Goal: Information Seeking & Learning: Learn about a topic

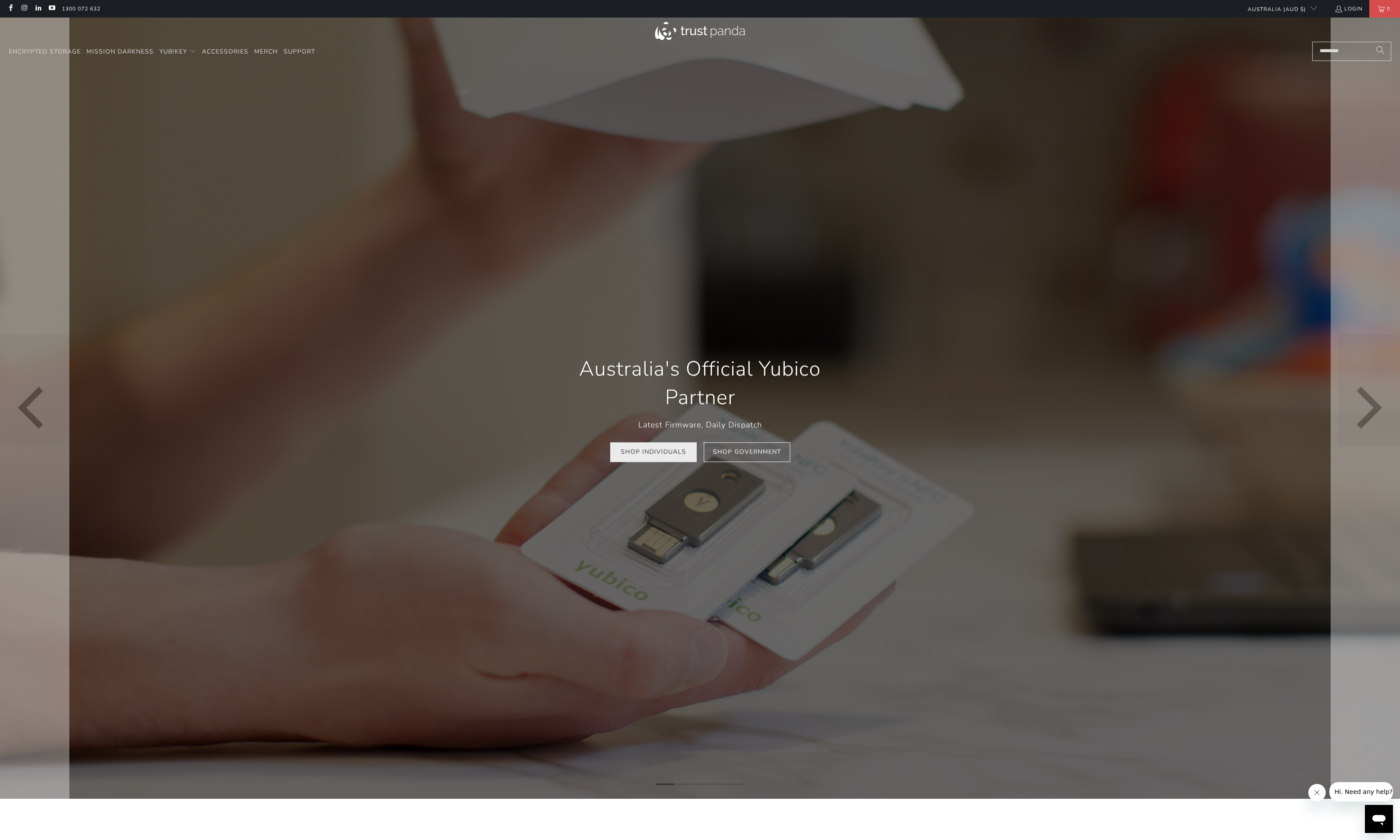
click at [649, 451] on link "Shop Individuals" at bounding box center [653, 452] width 86 height 20
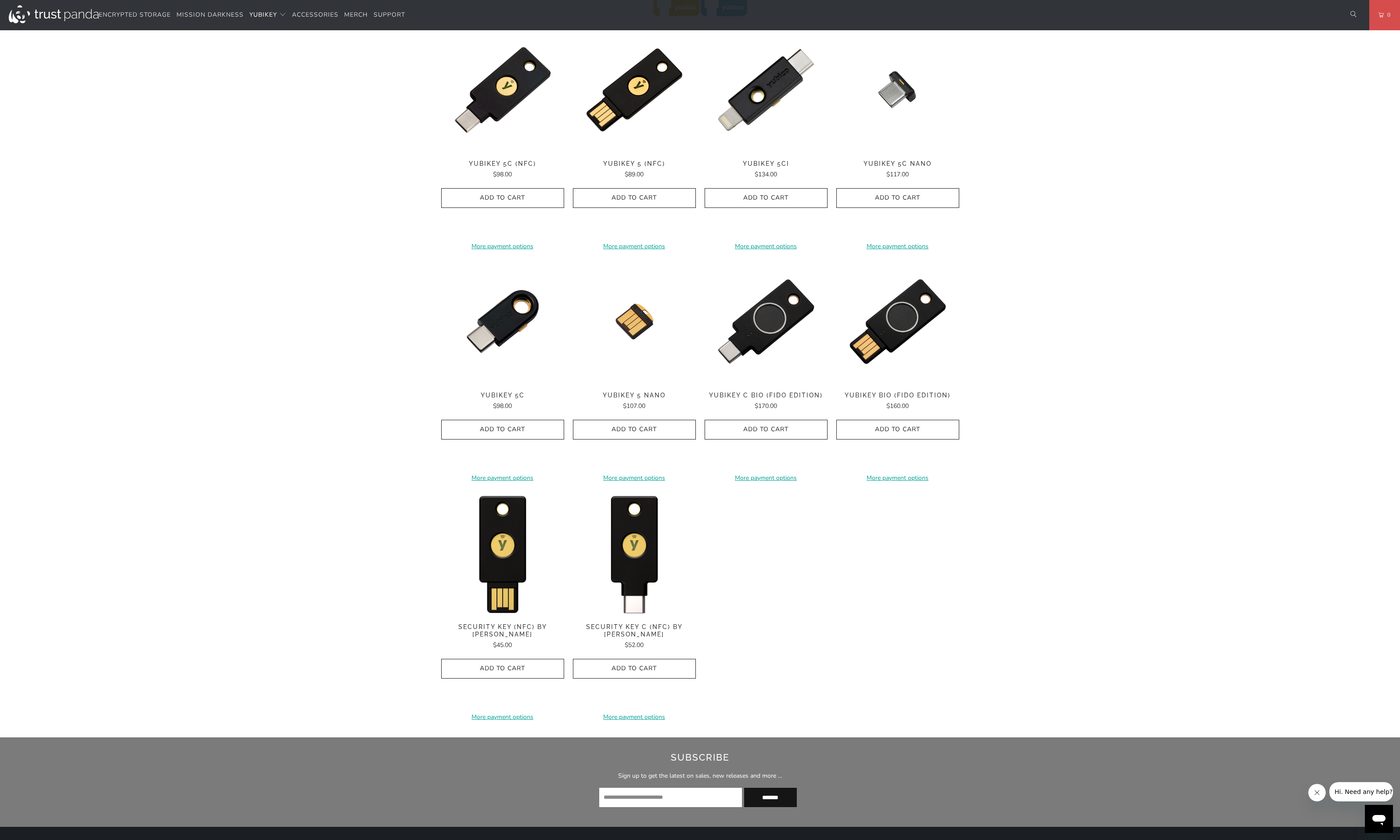
scroll to position [521, 0]
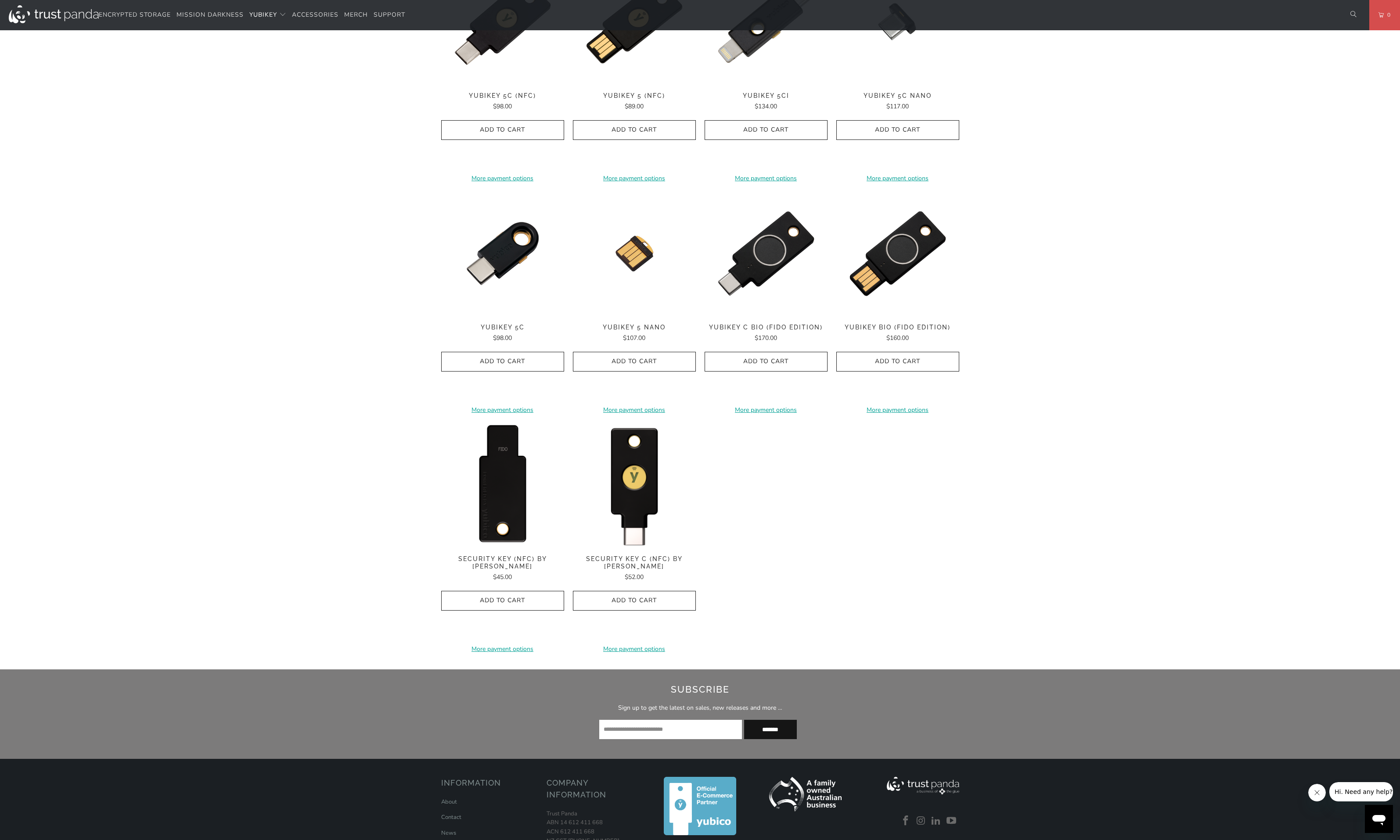
click at [492, 470] on img at bounding box center [502, 485] width 123 height 123
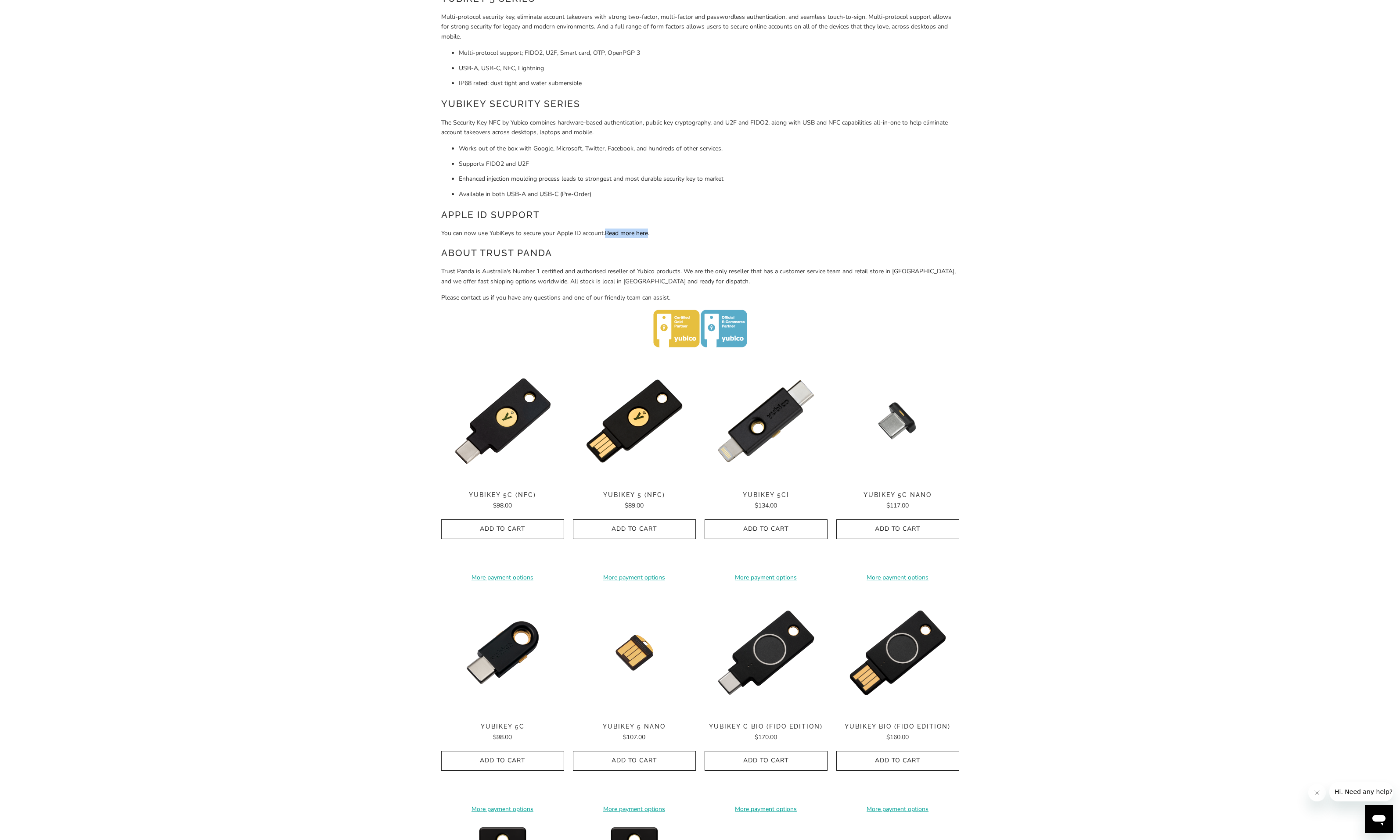
scroll to position [0, 0]
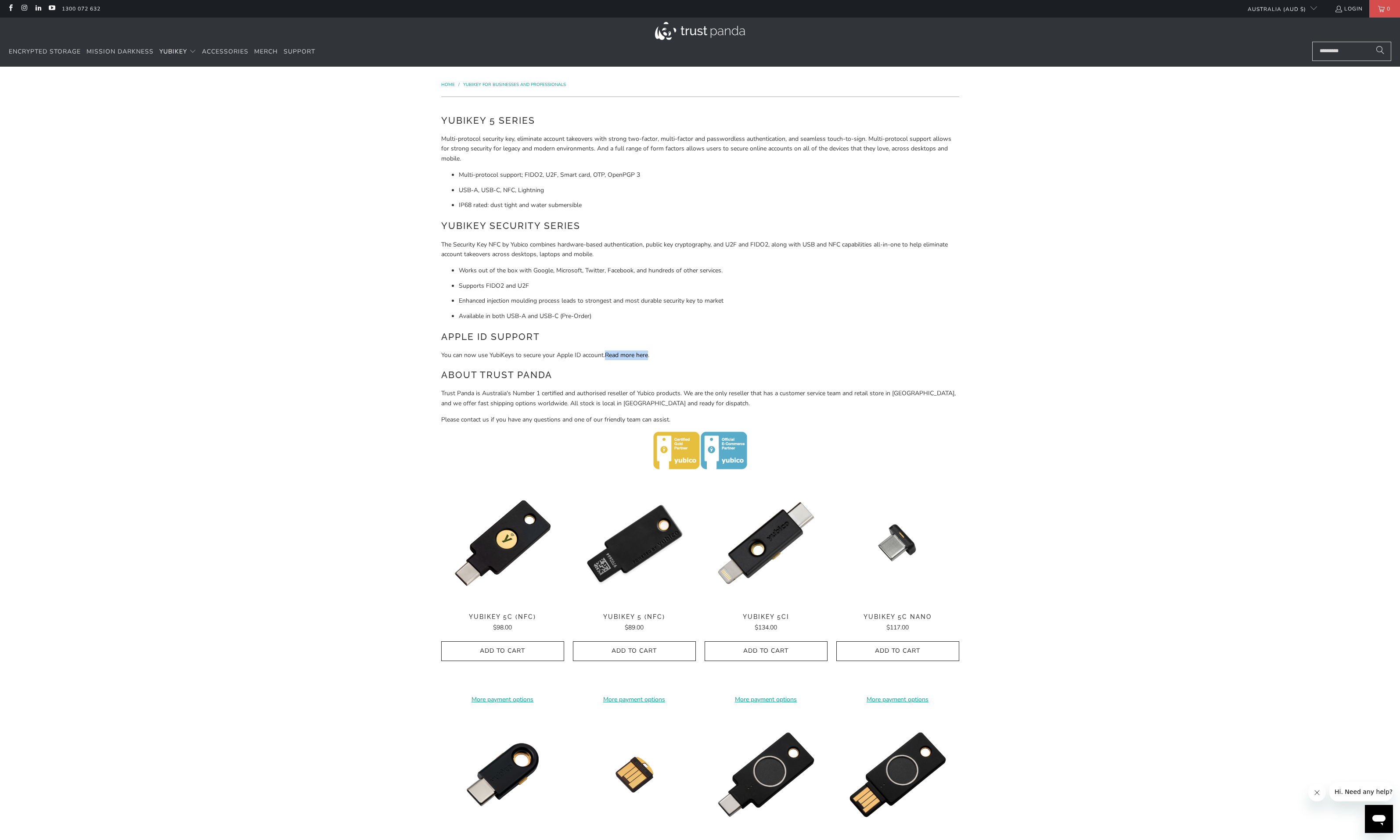
click at [662, 535] on img at bounding box center [634, 543] width 123 height 123
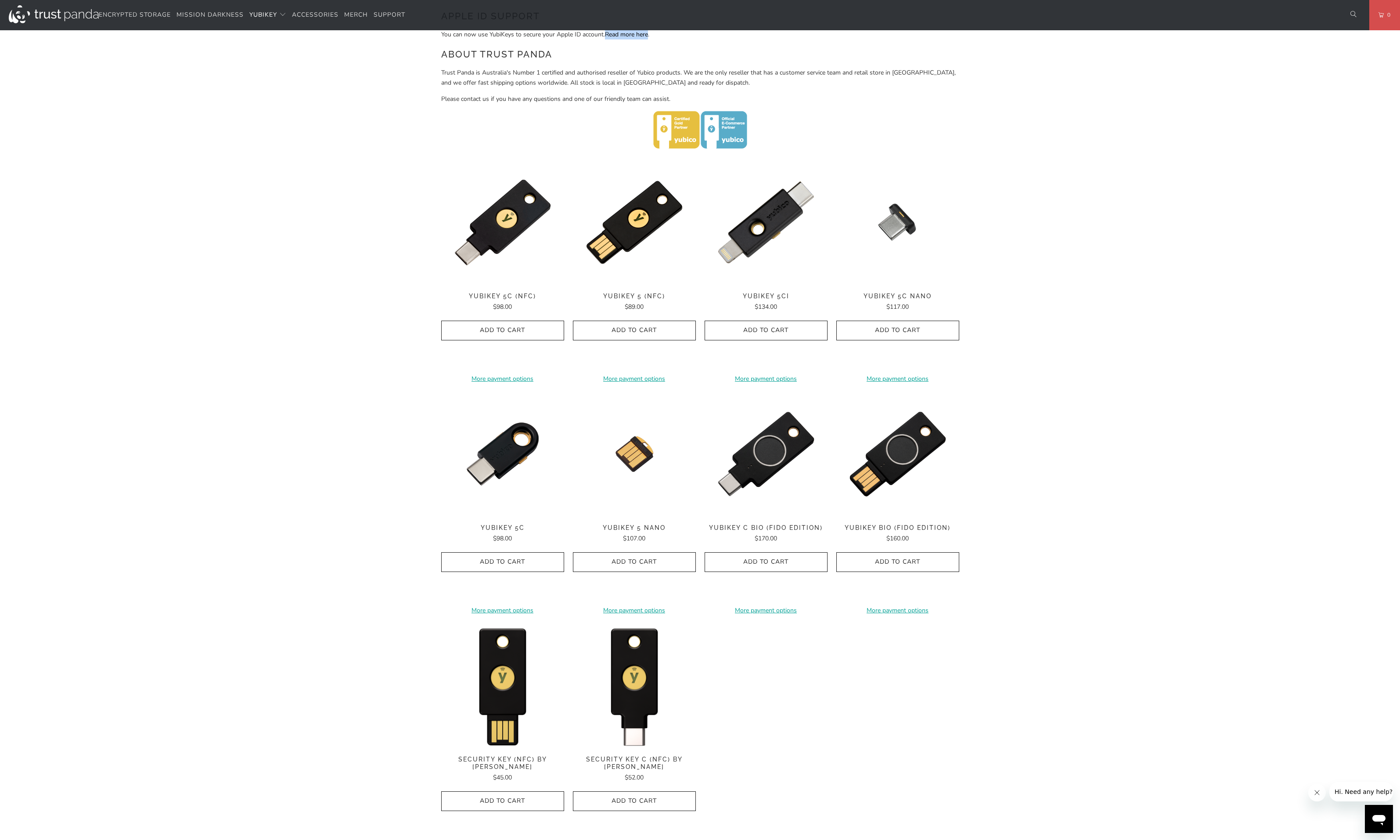
scroll to position [320, 0]
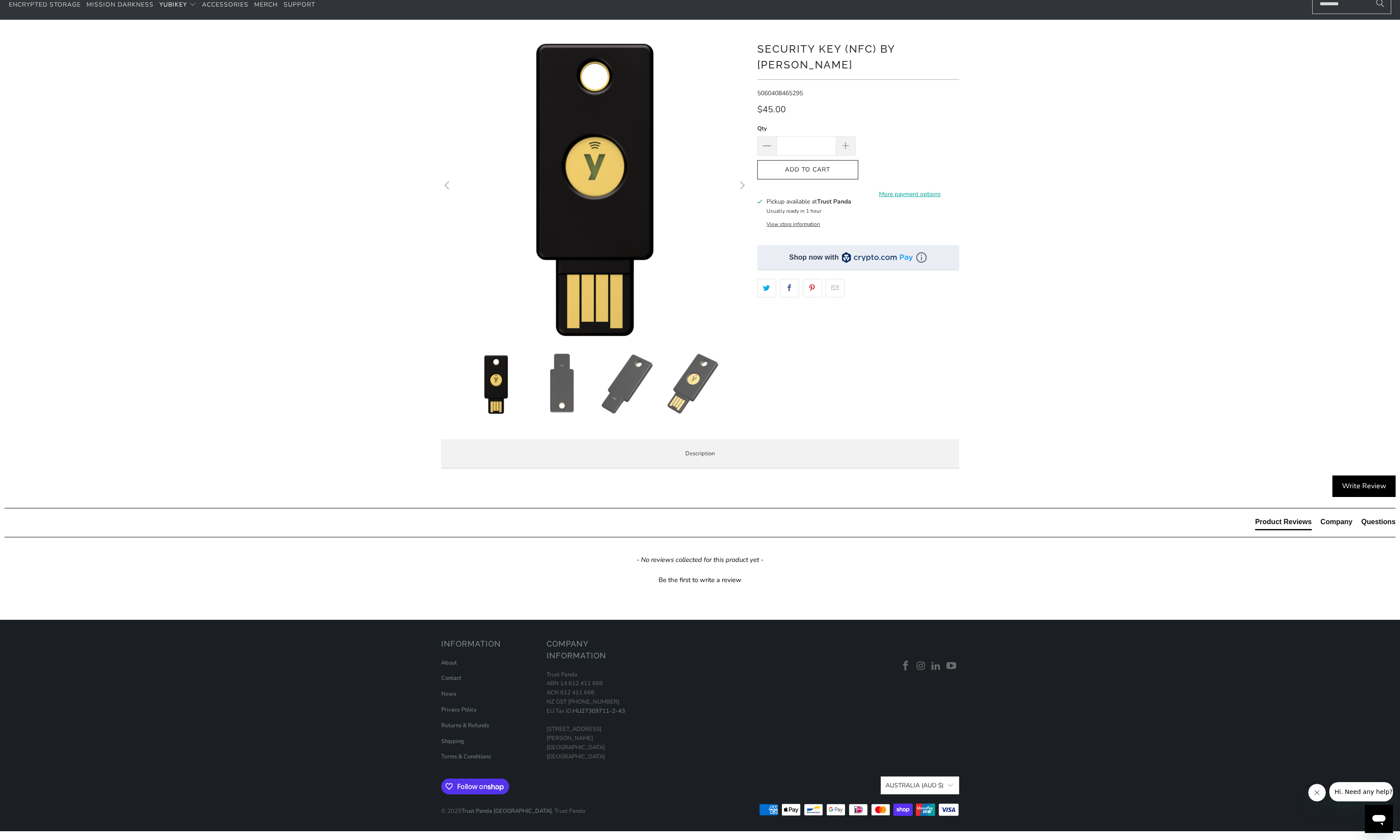
scroll to position [78, 0]
click at [0, 0] on span "Specifications" at bounding box center [0, 0] width 0 height 0
click at [0, 0] on span "Enterprise and Government" at bounding box center [0, 0] width 0 height 0
click at [0, 0] on span "Local Service & Support" at bounding box center [0, 0] width 0 height 0
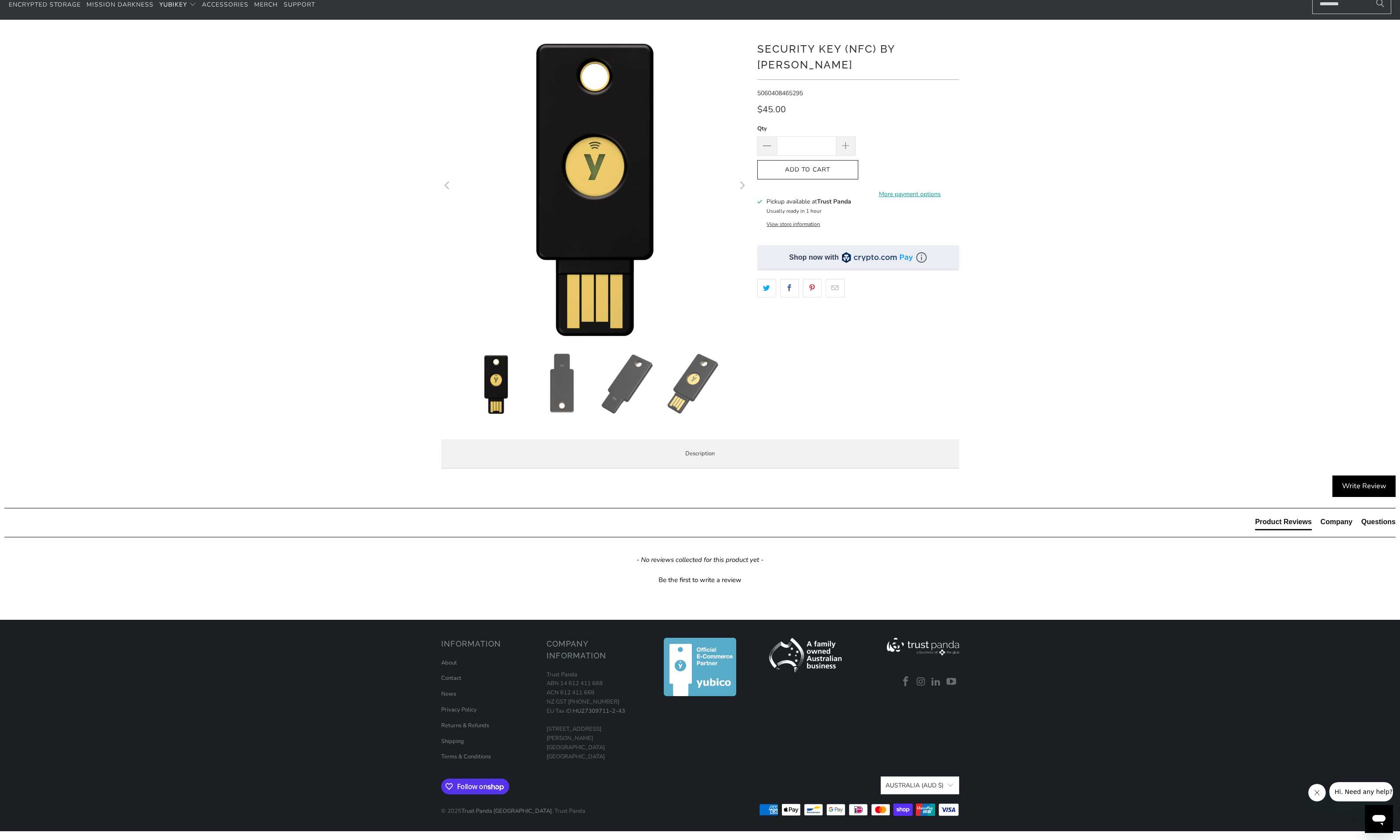
scroll to position [0, 0]
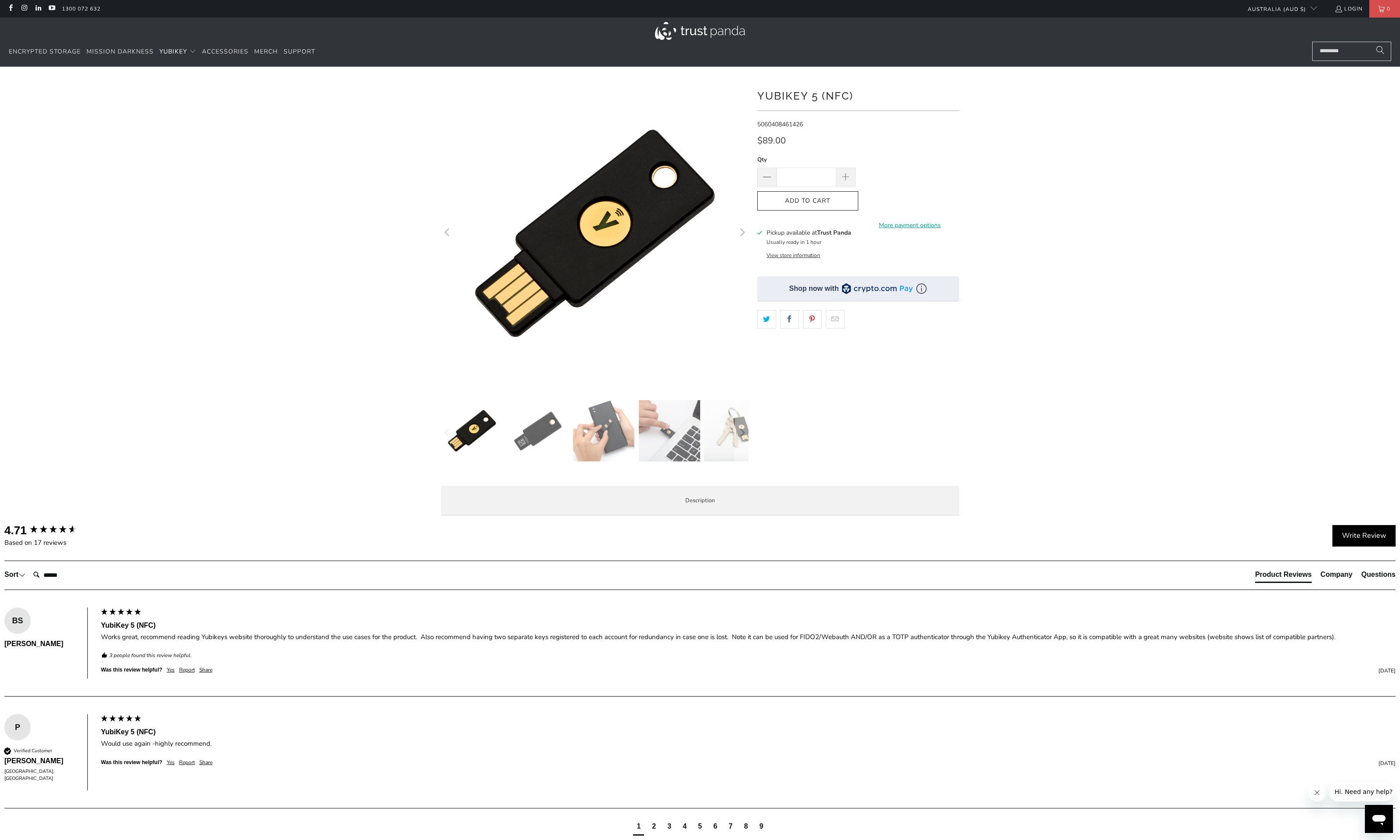
click at [744, 234] on icon "Next" at bounding box center [743, 233] width 5 height 9
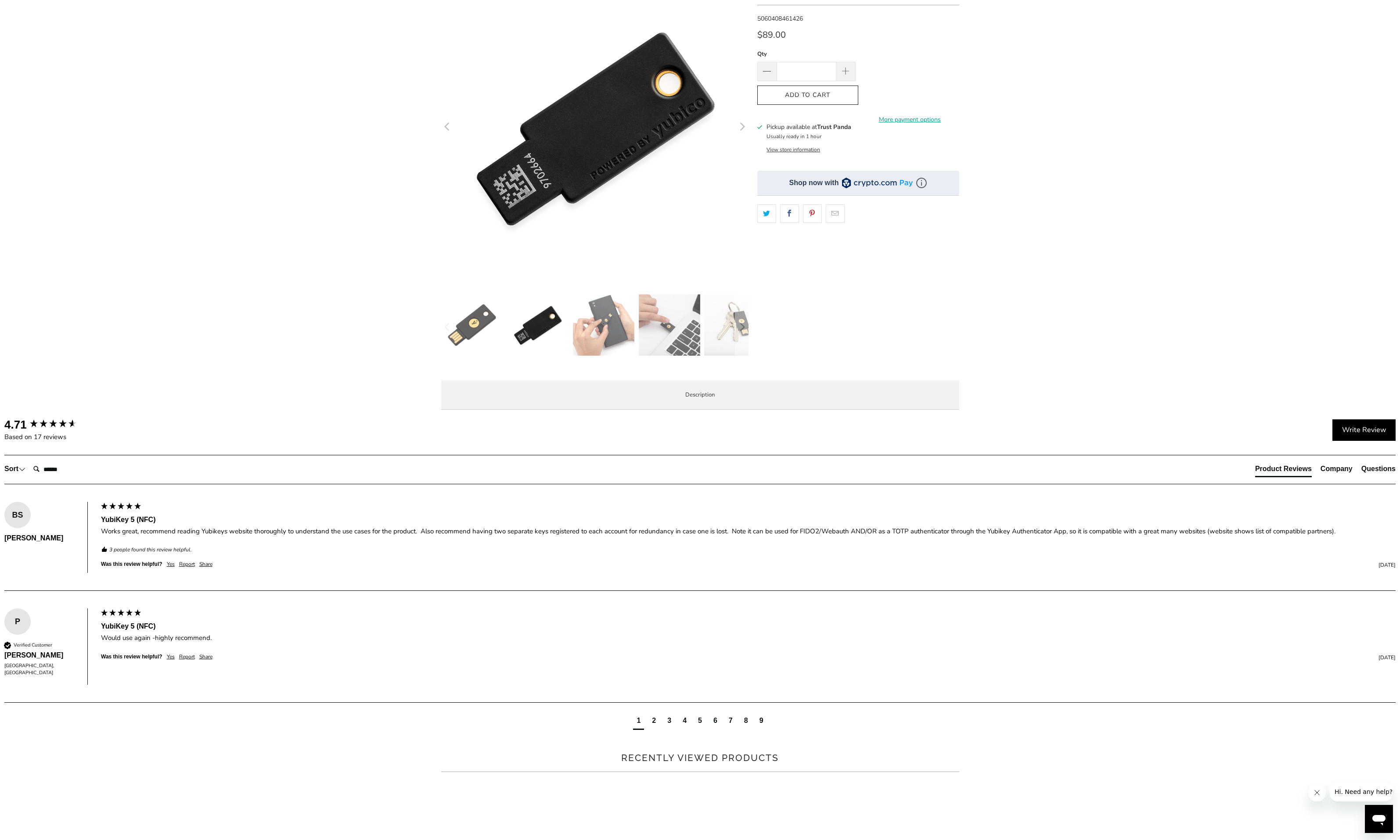
scroll to position [107, 0]
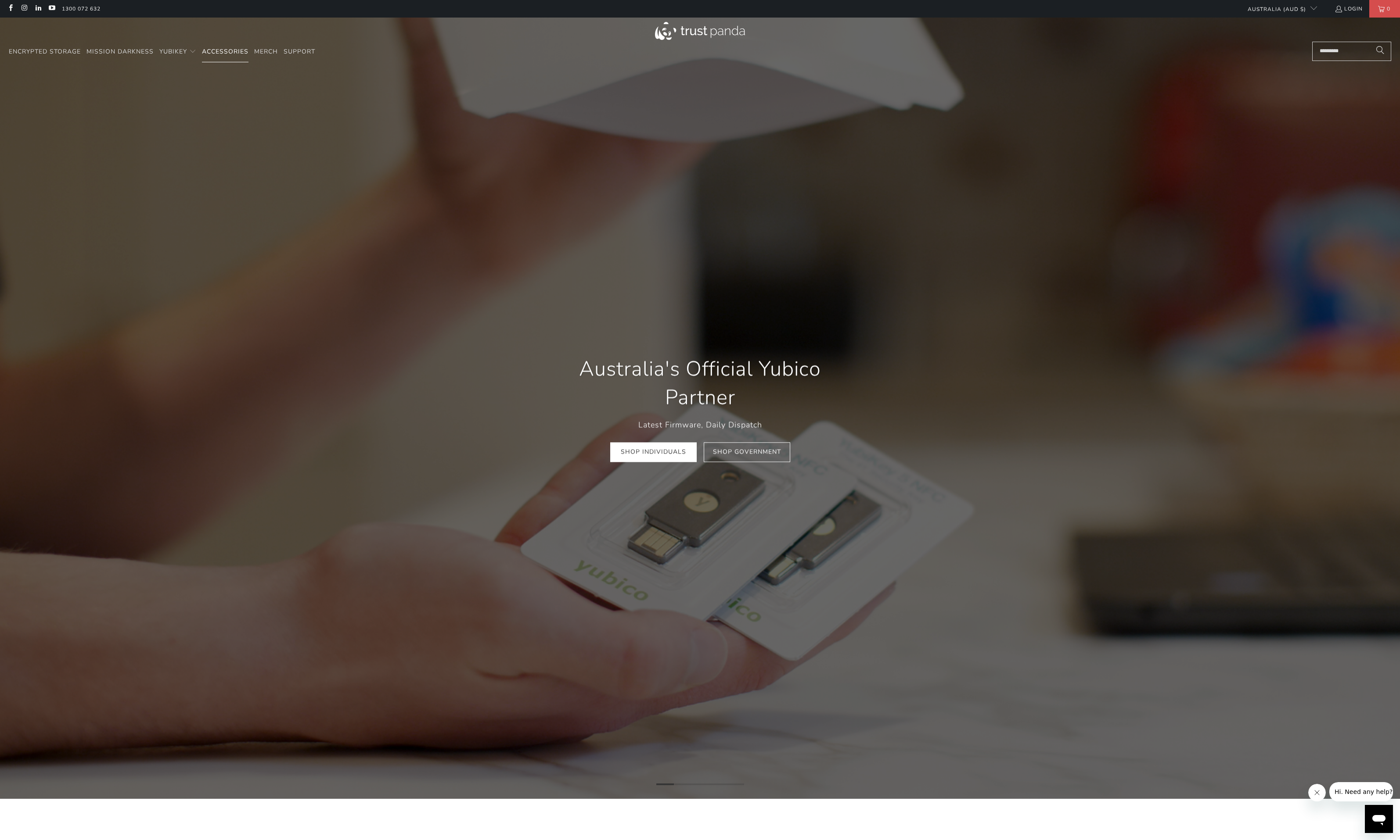
click at [222, 51] on span "Accessories" at bounding box center [225, 51] width 47 height 9
